Goal: Task Accomplishment & Management: Manage account settings

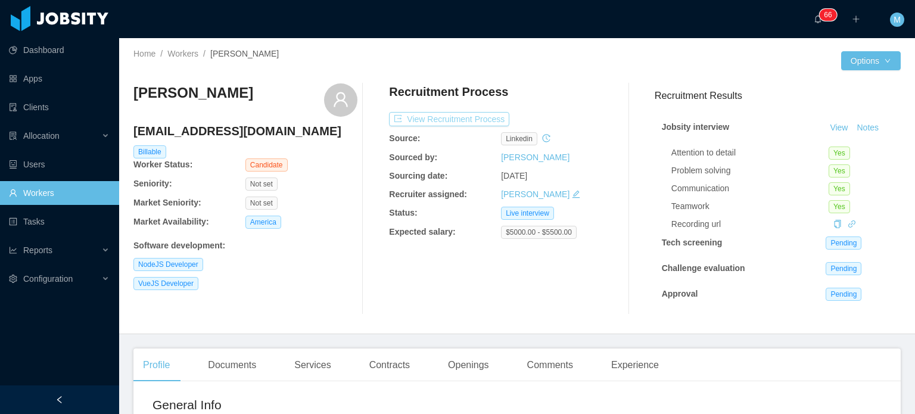
click at [448, 121] on button "View Recruitment Process" at bounding box center [449, 119] width 120 height 14
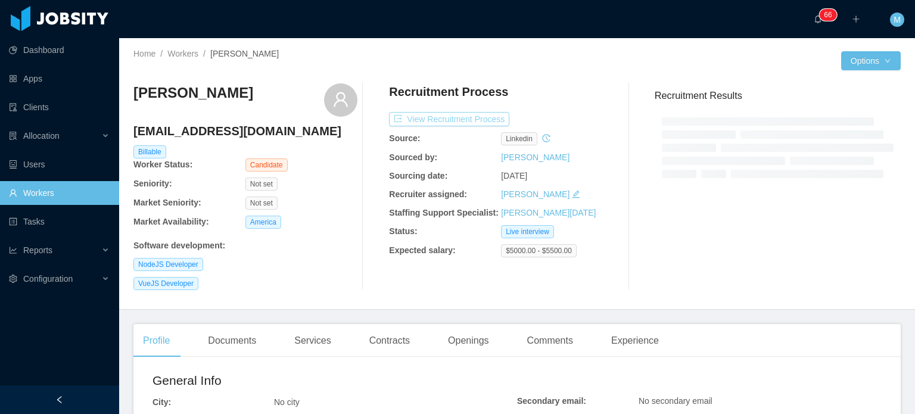
click at [450, 126] on button "View Recruitment Process" at bounding box center [449, 119] width 120 height 14
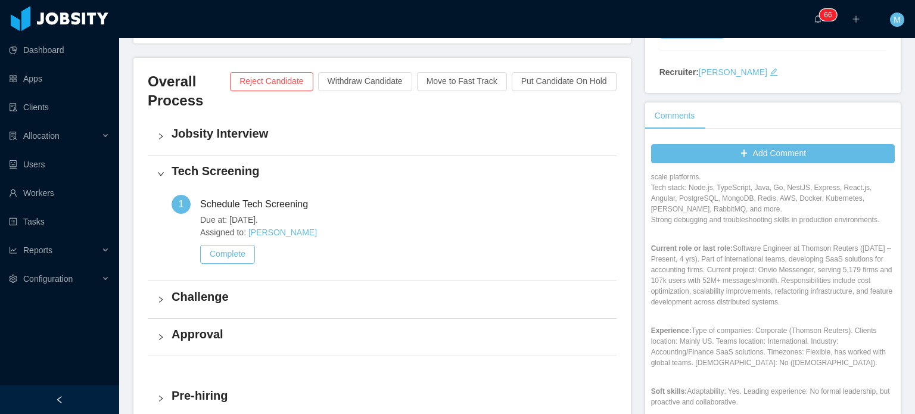
scroll to position [217, 0]
drag, startPoint x: 752, startPoint y: 283, endPoint x: 773, endPoint y: 295, distance: 24.0
click at [767, 292] on p "Current role or last role: Software Engineer at Thomson Reuters (Sep 2021 – Pre…" at bounding box center [773, 277] width 244 height 64
click at [832, 309] on p "Current role or last role: Software Engineer at Thomson Reuters (Sep 2021 – Pre…" at bounding box center [773, 277] width 244 height 64
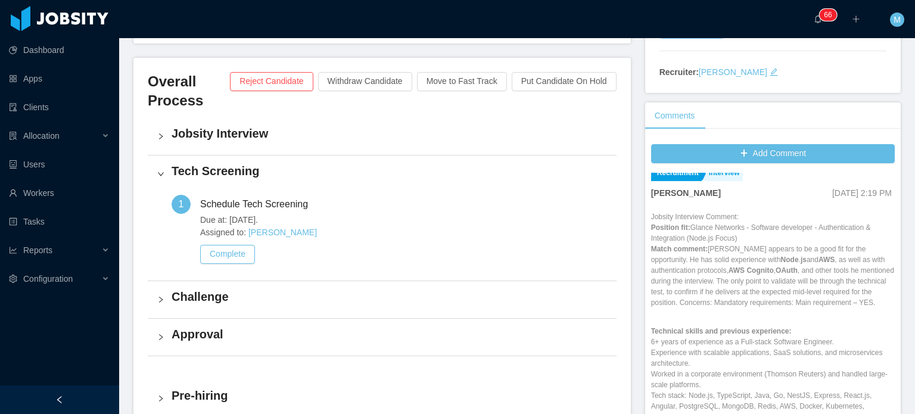
scroll to position [0, 0]
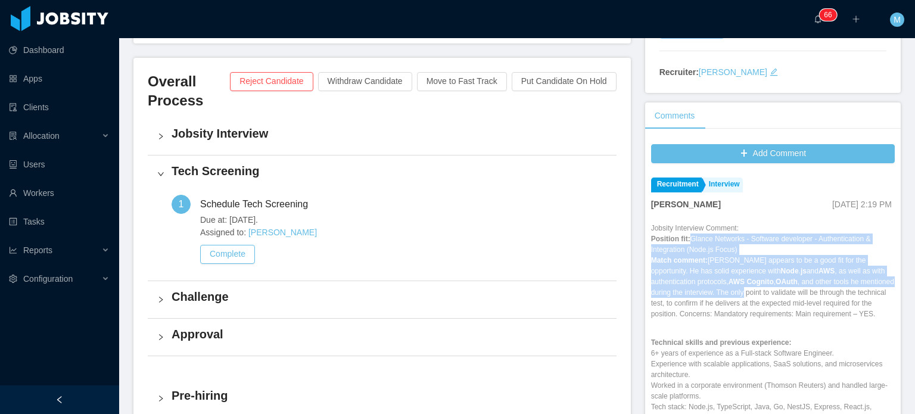
click at [776, 289] on p "Position fit: Glance Networks - Software developer - Authentication & Integrati…" at bounding box center [773, 277] width 244 height 86
click at [776, 290] on p "Position fit: Glance Networks - Software developer - Authentication & Integrati…" at bounding box center [773, 277] width 244 height 86
drag, startPoint x: 741, startPoint y: 307, endPoint x: 784, endPoint y: 345, distance: 57.0
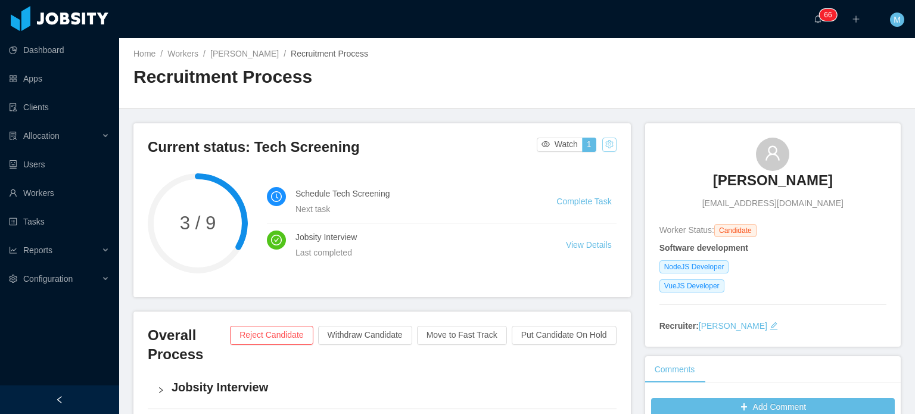
click at [608, 138] on button "button" at bounding box center [609, 145] width 14 height 14
click at [597, 187] on div "Change status" at bounding box center [578, 182] width 54 height 13
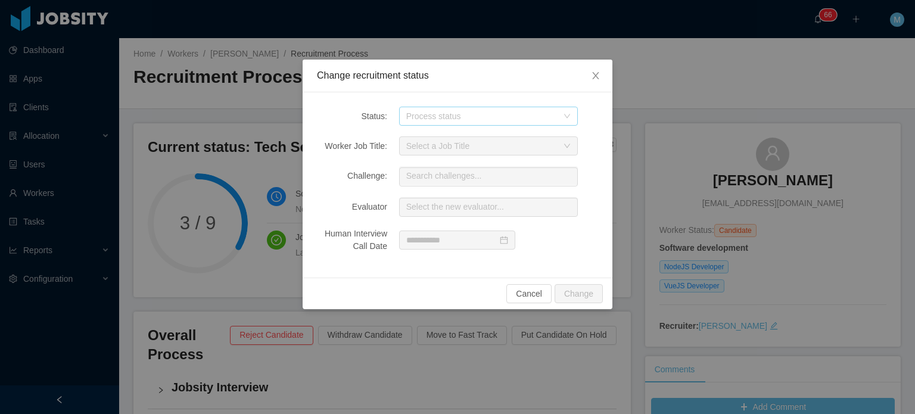
click at [479, 119] on div "Process status" at bounding box center [481, 116] width 151 height 12
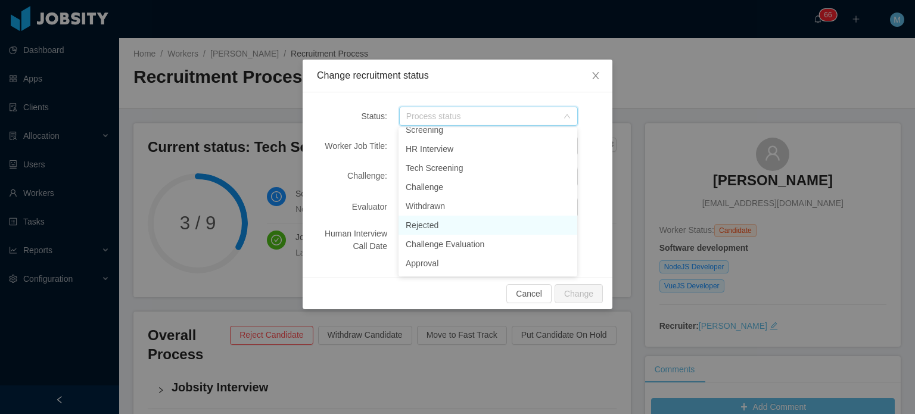
scroll to position [141, 0]
click at [463, 243] on li "Jobsity Interview" at bounding box center [488, 245] width 179 height 19
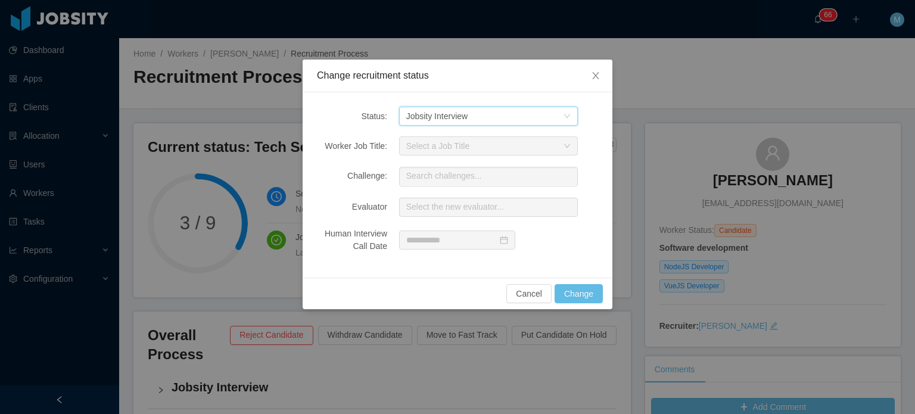
click at [533, 120] on div "Process status Jobsity Interview" at bounding box center [484, 116] width 157 height 18
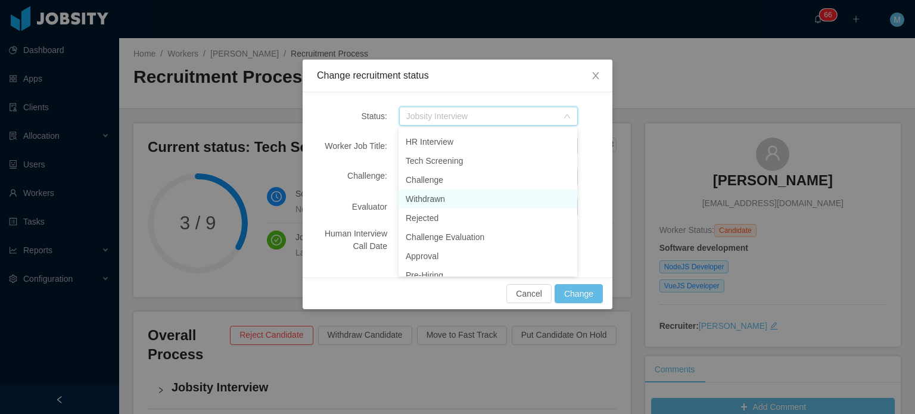
scroll to position [0, 0]
click at [472, 192] on li "Challenge" at bounding box center [488, 196] width 179 height 19
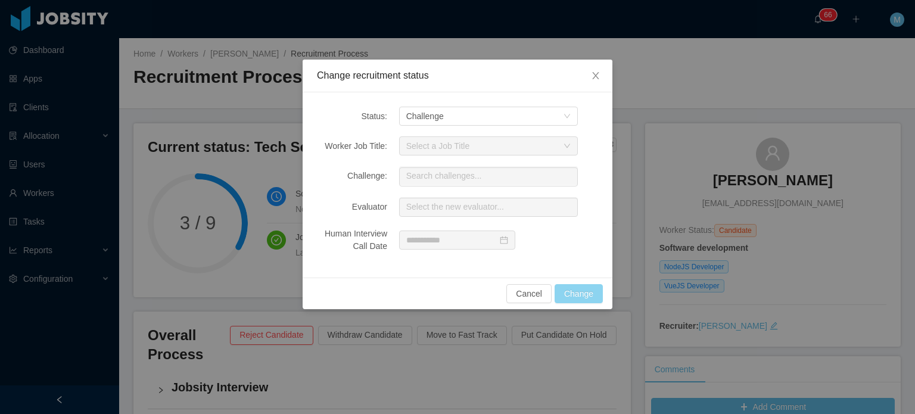
click at [589, 295] on button "Change" at bounding box center [579, 293] width 48 height 19
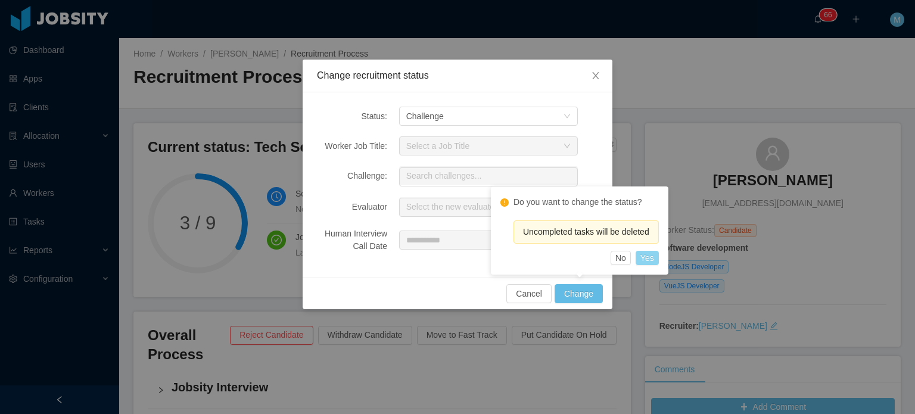
click at [649, 256] on button "Yes" at bounding box center [647, 258] width 23 height 14
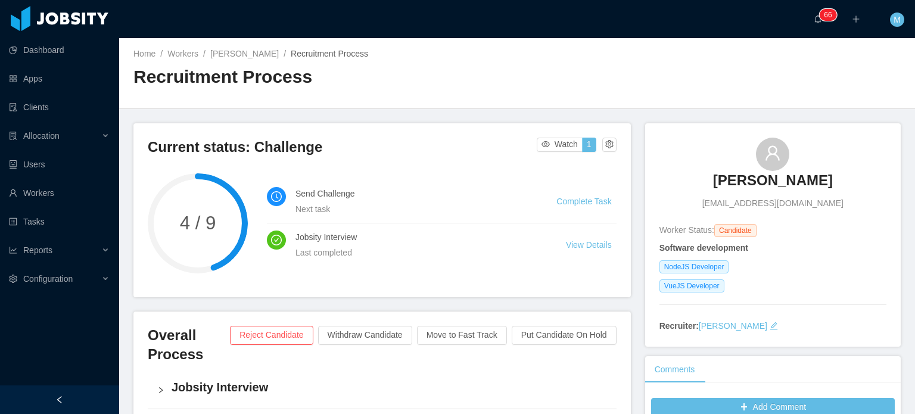
click at [864, 140] on div "Gabriel Carvalho gabrielbdec@gmail.com" at bounding box center [772, 174] width 227 height 72
click at [78, 352] on div "Dashboard Apps Clients Allocation Users Workers Tasks Reports Configuration" at bounding box center [59, 178] width 119 height 357
click at [643, 73] on div "Home / Workers / Gabriel Carvalho / Recruitment Process / Recruitment Process" at bounding box center [517, 73] width 796 height 71
click at [851, 169] on div "Gabriel Carvalho gabrielbdec@gmail.com" at bounding box center [772, 174] width 227 height 72
click at [57, 326] on div "Dashboard Apps Clients Allocation Users Workers Tasks Reports Configuration" at bounding box center [59, 178] width 119 height 357
